Goal: Find contact information: Find contact information

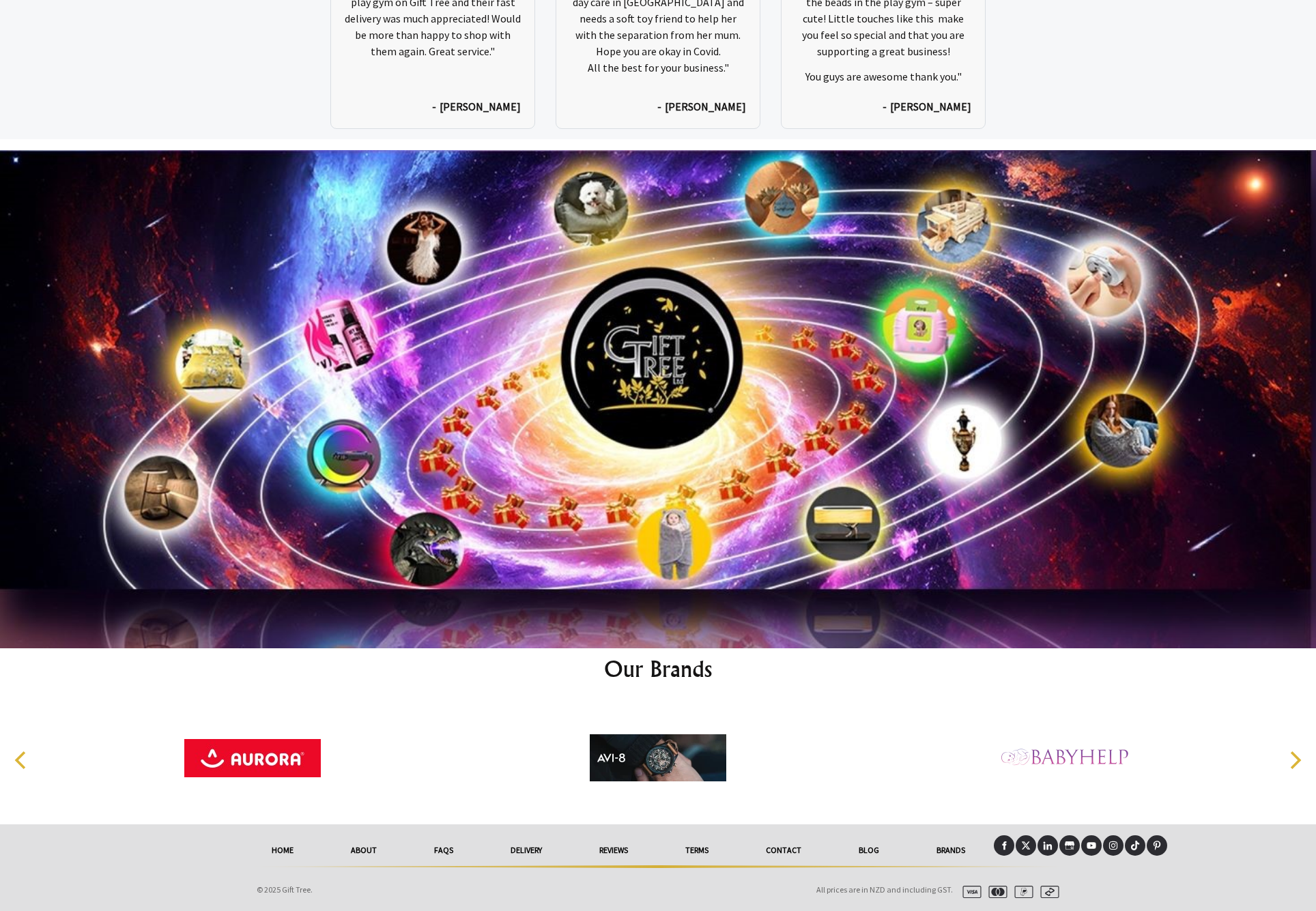
scroll to position [7098, 0]
click at [783, 846] on link "Contact" at bounding box center [783, 850] width 93 height 30
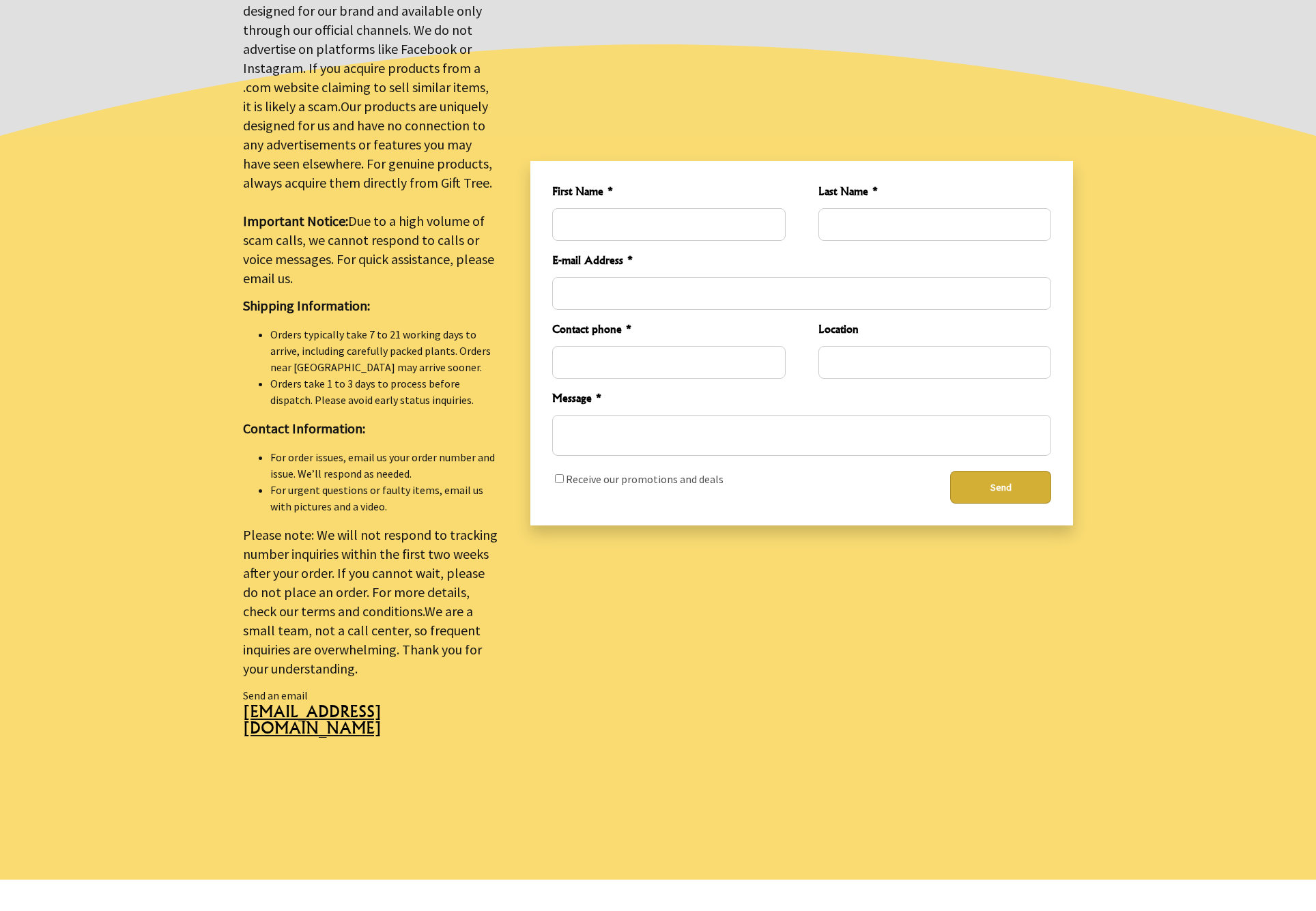
scroll to position [112, 0]
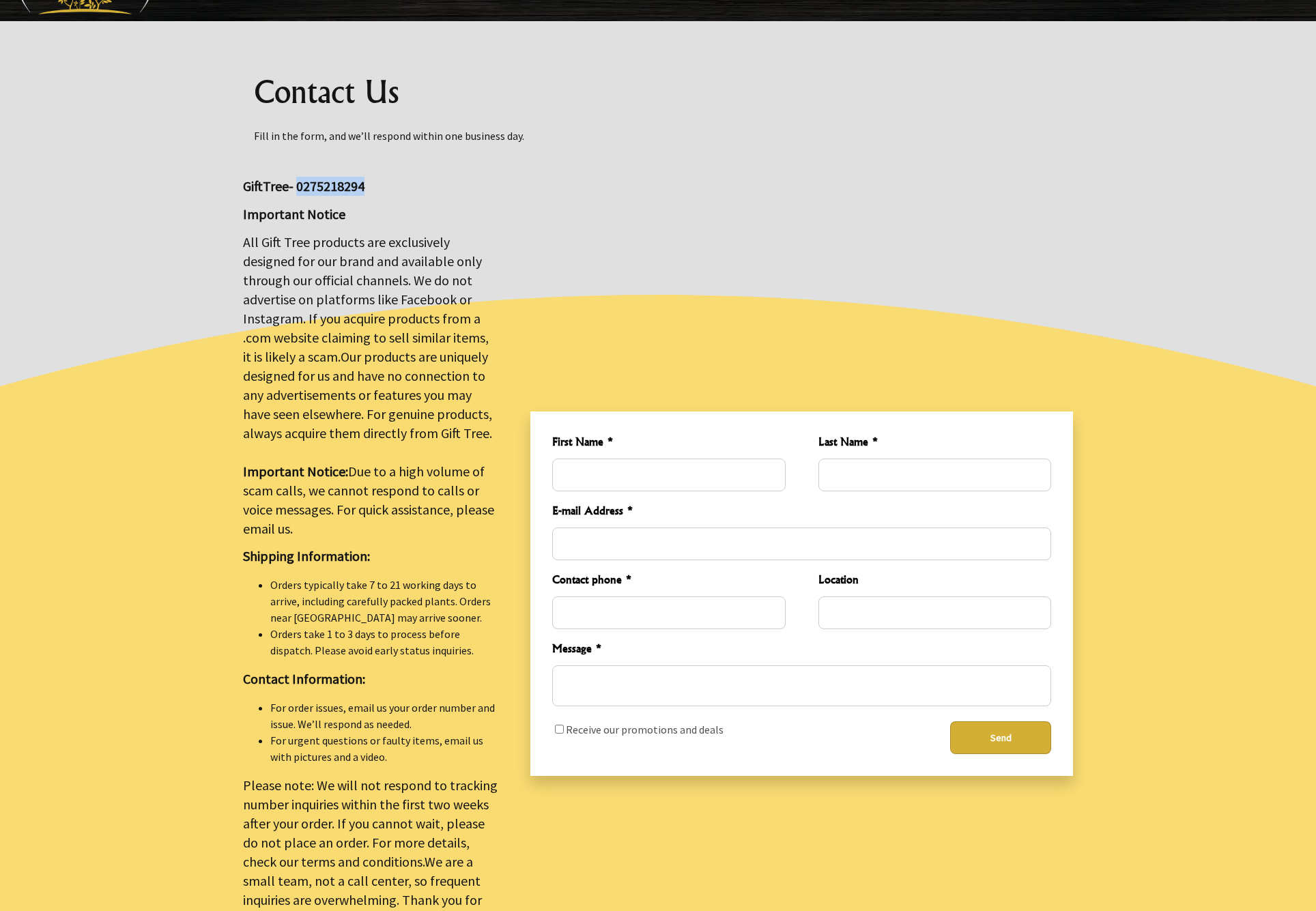
drag, startPoint x: 375, startPoint y: 187, endPoint x: 301, endPoint y: 186, distance: 74.0
click at [301, 186] on p "GiftTree- 0275218294" at bounding box center [370, 186] width 254 height 19
copy big "0275218294"
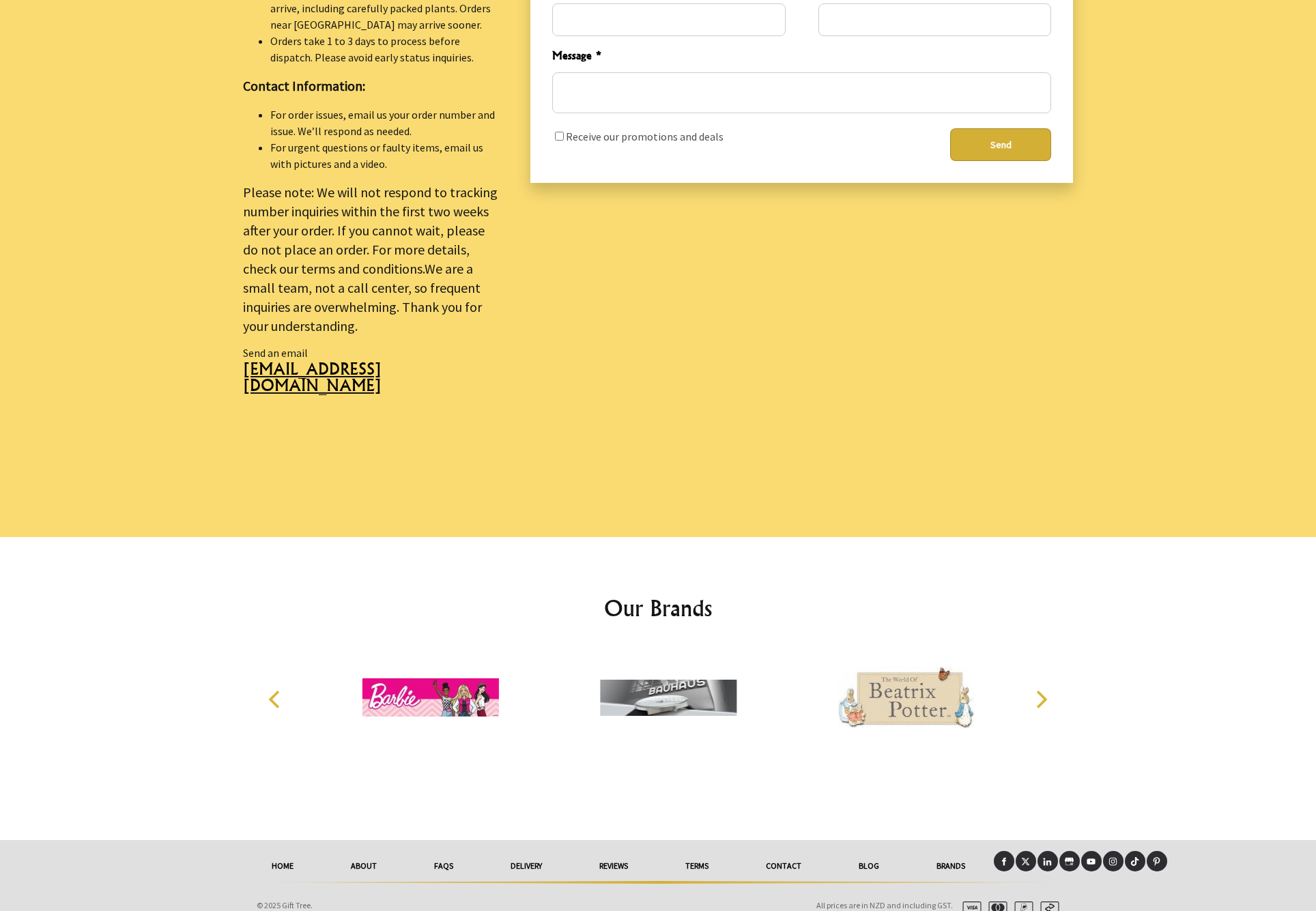
scroll to position [705, 0]
click at [801, 853] on link "Contact" at bounding box center [783, 866] width 93 height 30
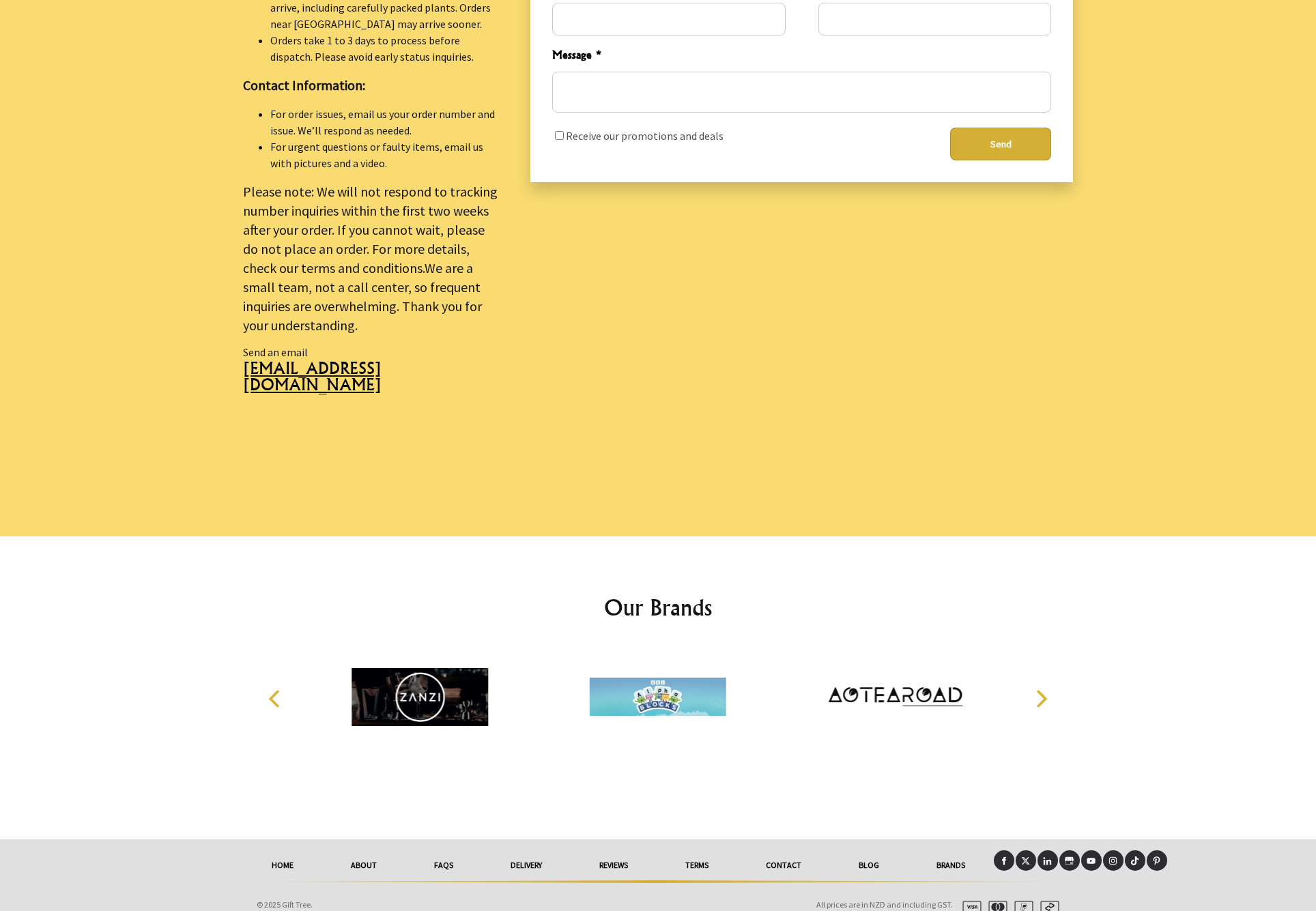
scroll to position [705, 0]
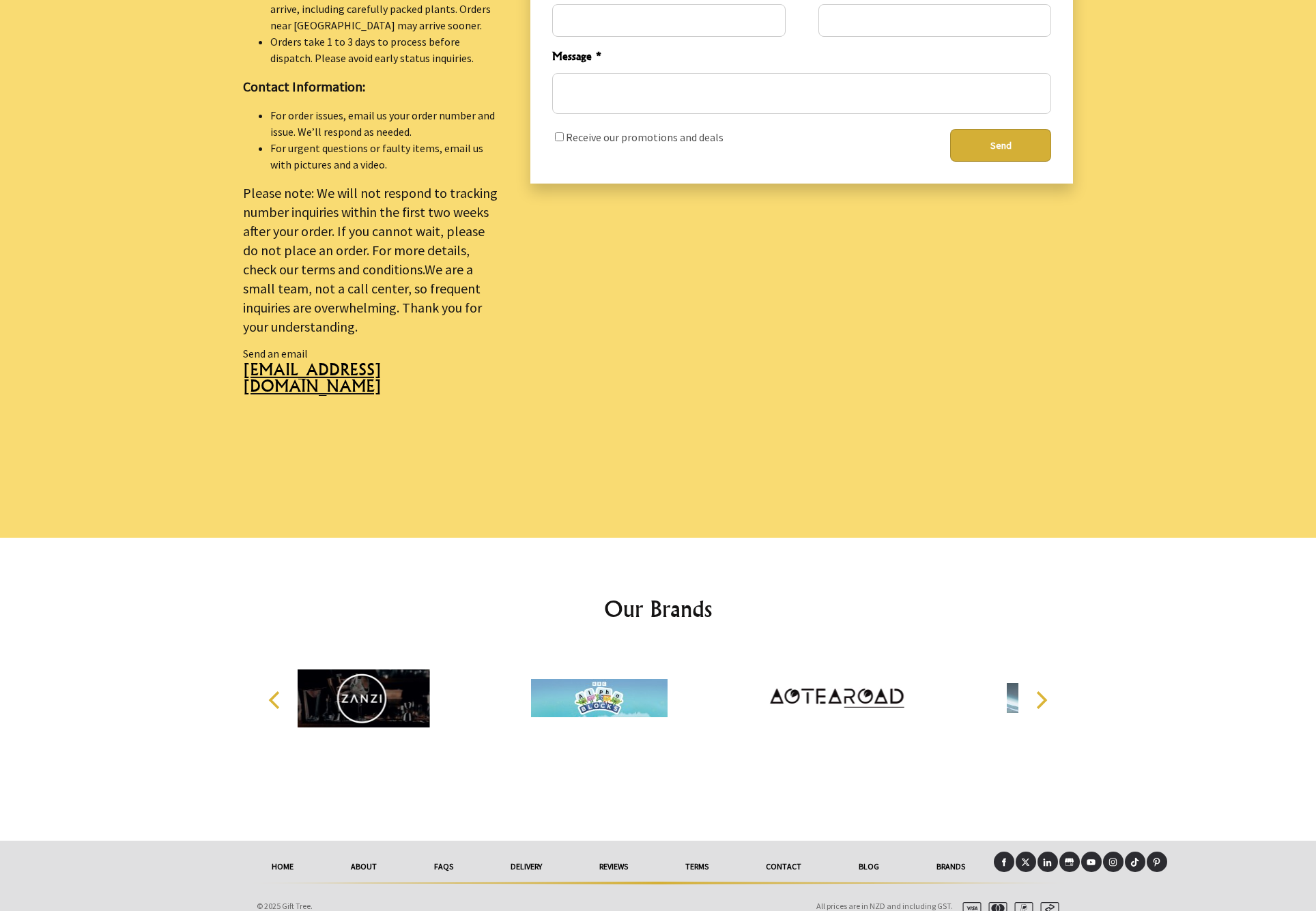
click at [371, 852] on link "About" at bounding box center [363, 866] width 83 height 30
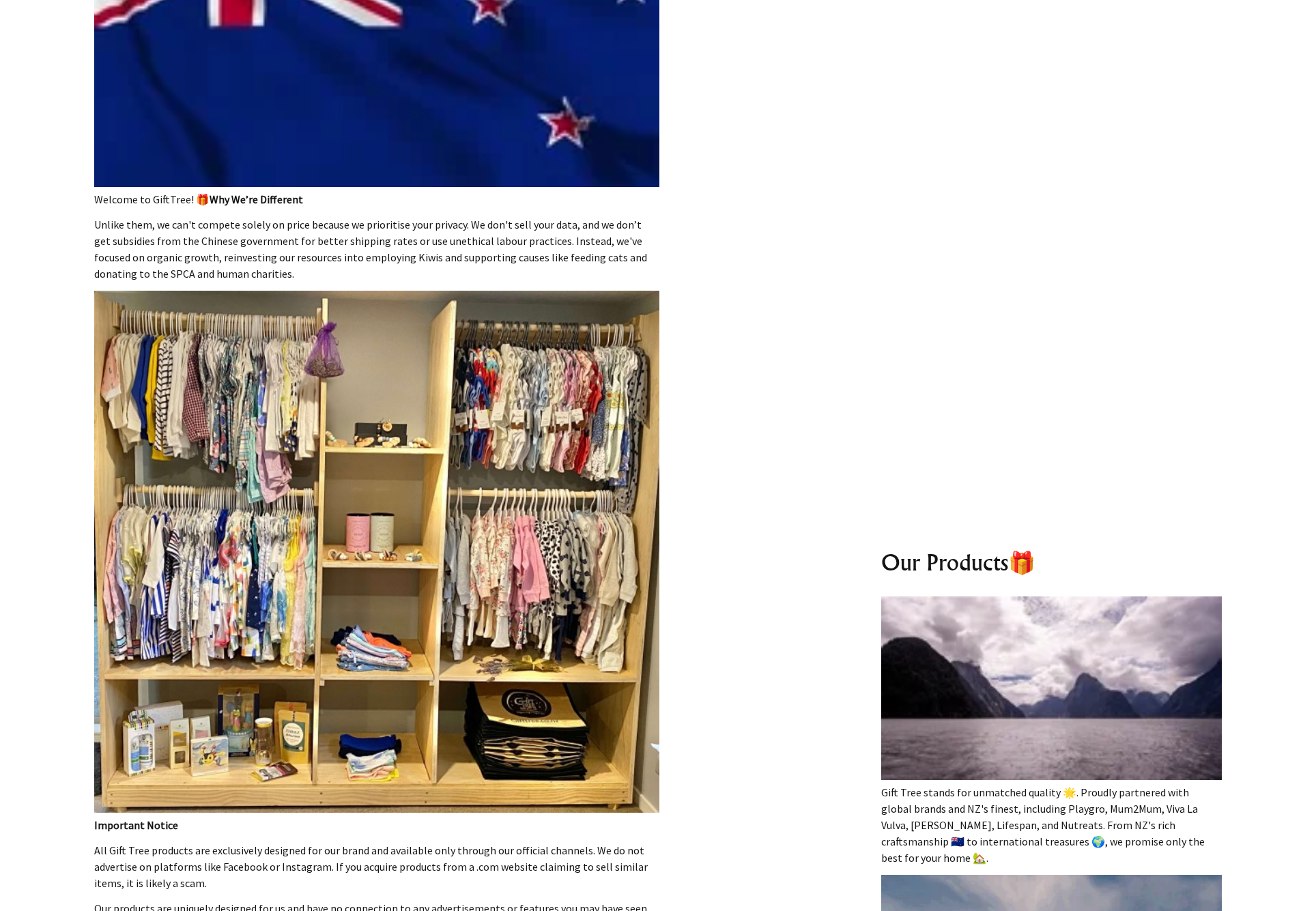
scroll to position [382, 0]
